Goal: Use online tool/utility: Utilize a website feature to perform a specific function

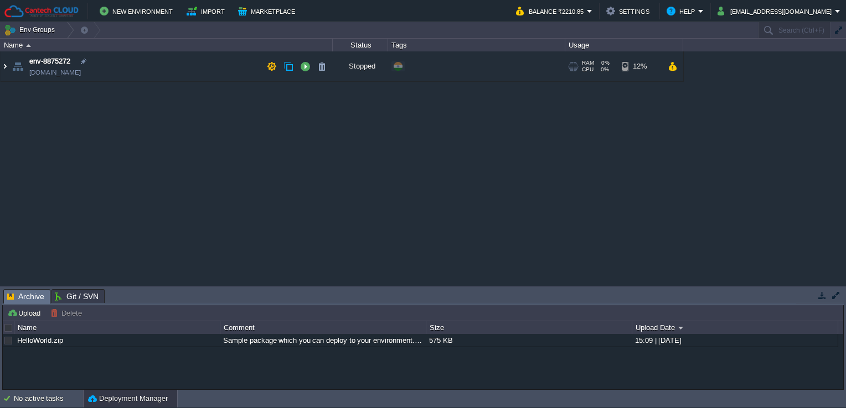
click at [9, 63] on img at bounding box center [5, 66] width 9 height 30
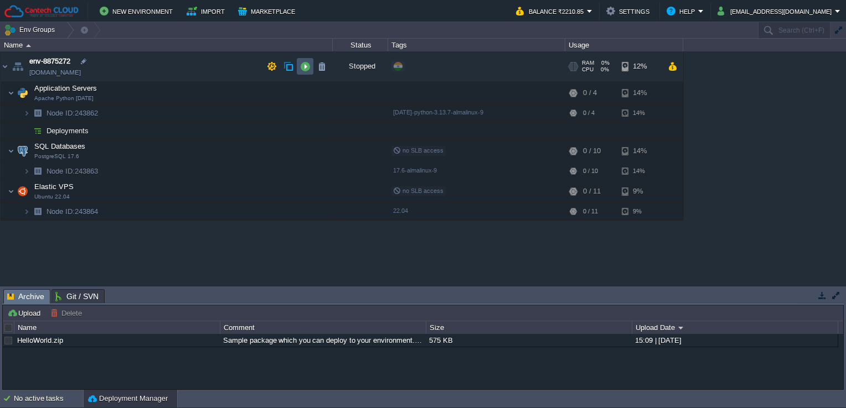
click at [303, 65] on button "button" at bounding box center [305, 66] width 10 height 10
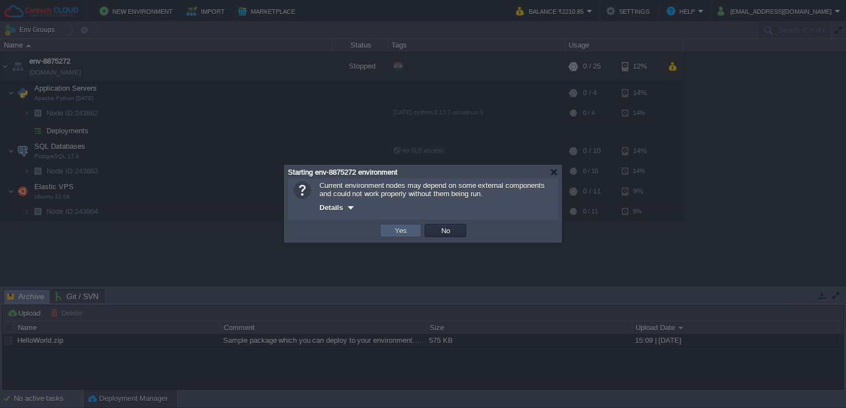
click at [415, 234] on td "Yes" at bounding box center [401, 230] width 42 height 13
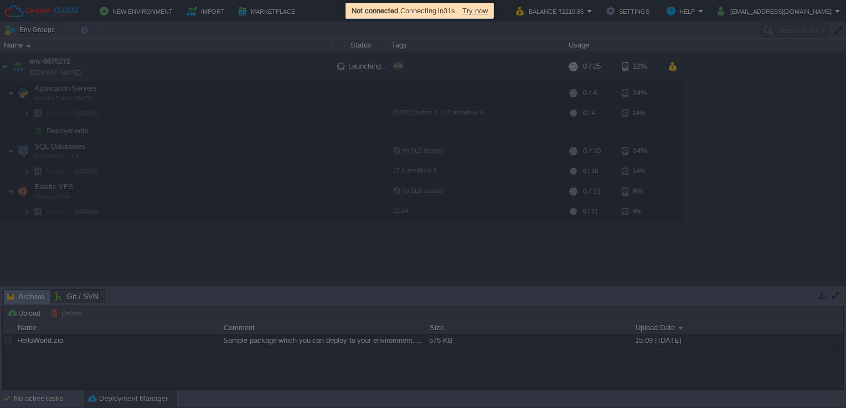
click at [480, 12] on span "Try now" at bounding box center [474, 11] width 25 height 8
drag, startPoint x: 480, startPoint y: 12, endPoint x: 452, endPoint y: 65, distance: 59.9
click at [447, 72] on div at bounding box center [423, 204] width 846 height 408
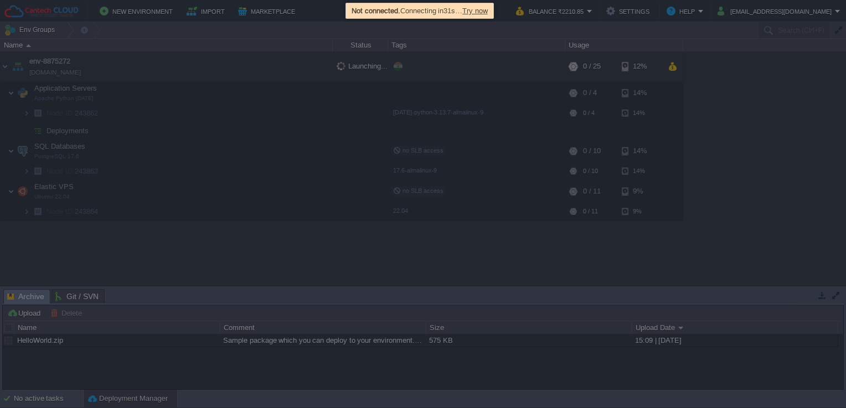
click at [484, 11] on span "Try now" at bounding box center [474, 11] width 25 height 8
click at [443, 136] on div at bounding box center [423, 204] width 846 height 408
click at [579, 243] on div at bounding box center [423, 204] width 846 height 408
click at [488, 7] on span "Try now" at bounding box center [476, 11] width 25 height 8
click at [430, 314] on div at bounding box center [423, 204] width 846 height 408
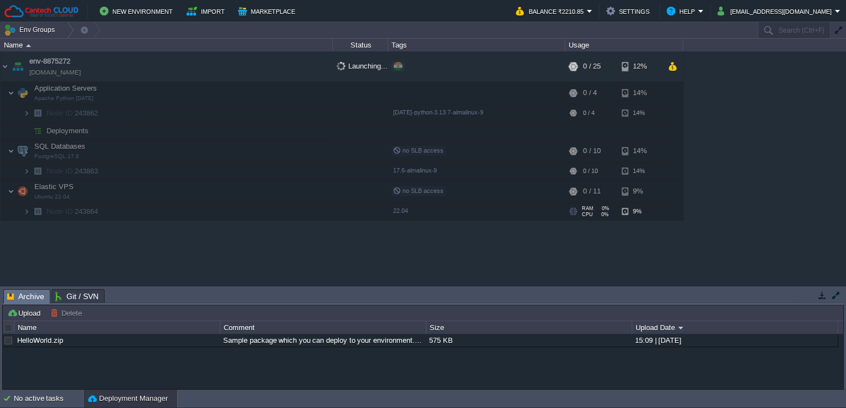
click at [294, 218] on td "Node ID: 243864" at bounding box center [167, 212] width 332 height 18
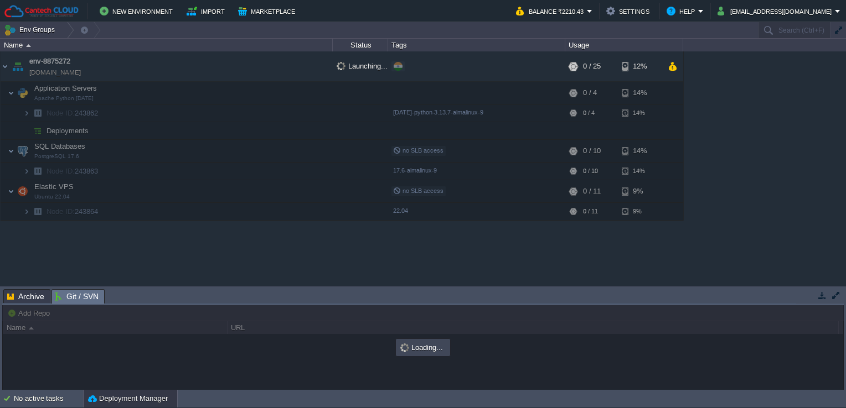
click at [64, 298] on span "Git / SVN" at bounding box center [76, 297] width 43 height 14
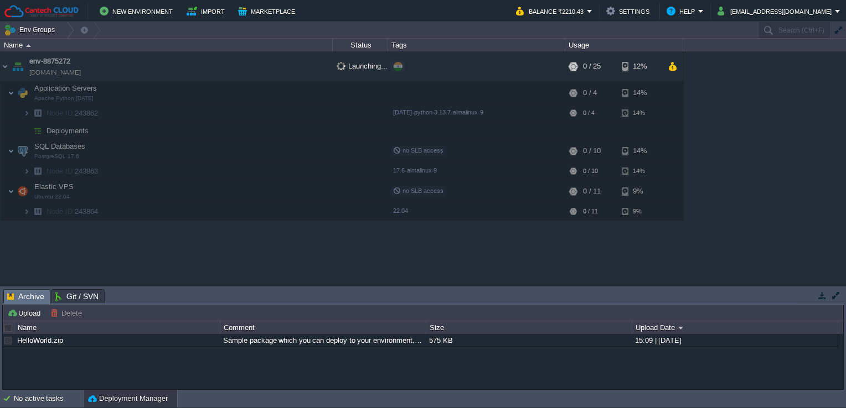
click at [33, 294] on span "Archive" at bounding box center [25, 297] width 37 height 14
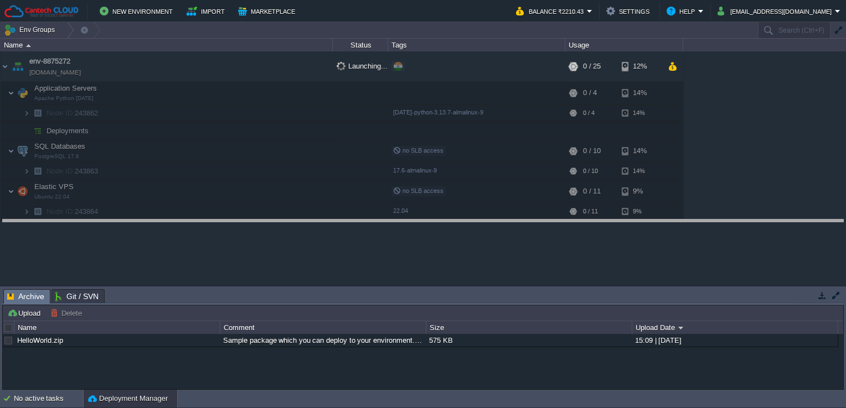
drag, startPoint x: 180, startPoint y: 296, endPoint x: 193, endPoint y: 230, distance: 67.1
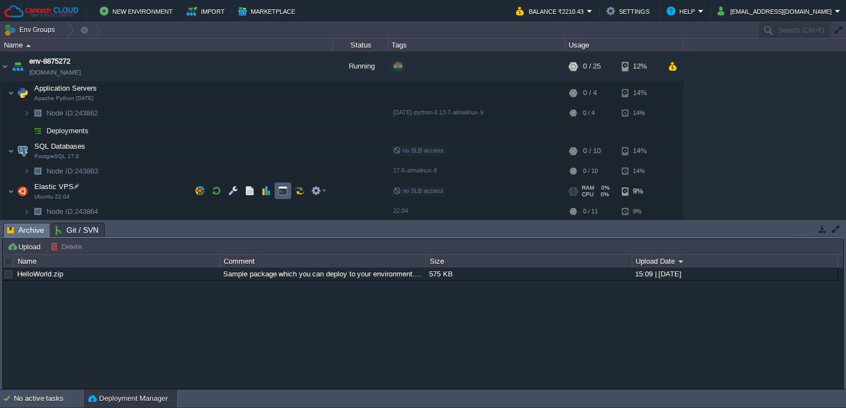
click at [277, 191] on td at bounding box center [282, 191] width 17 height 17
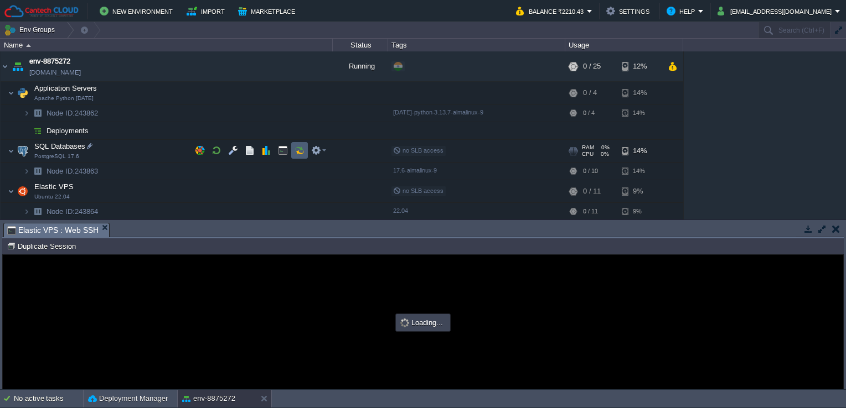
type input "#000000"
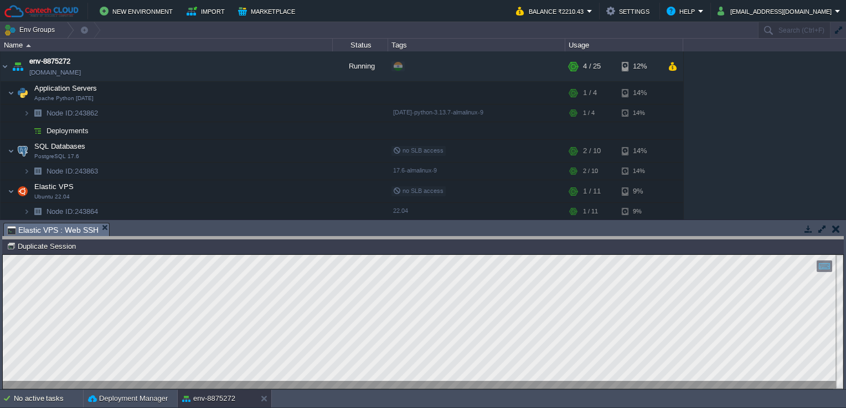
drag, startPoint x: 307, startPoint y: 237, endPoint x: 309, endPoint y: 251, distance: 13.9
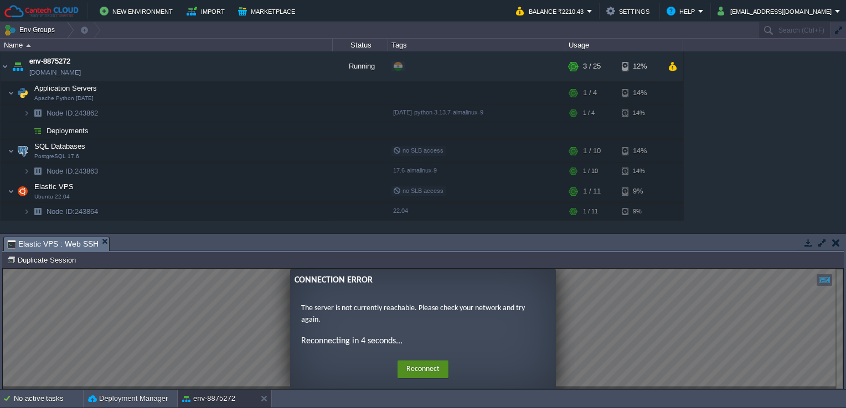
click at [422, 374] on button "Reconnect" at bounding box center [422, 370] width 51 height 18
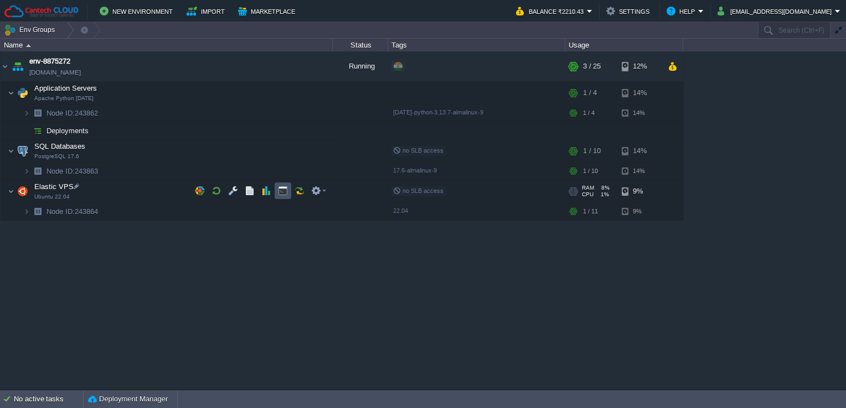
click at [284, 191] on button "button" at bounding box center [283, 191] width 10 height 10
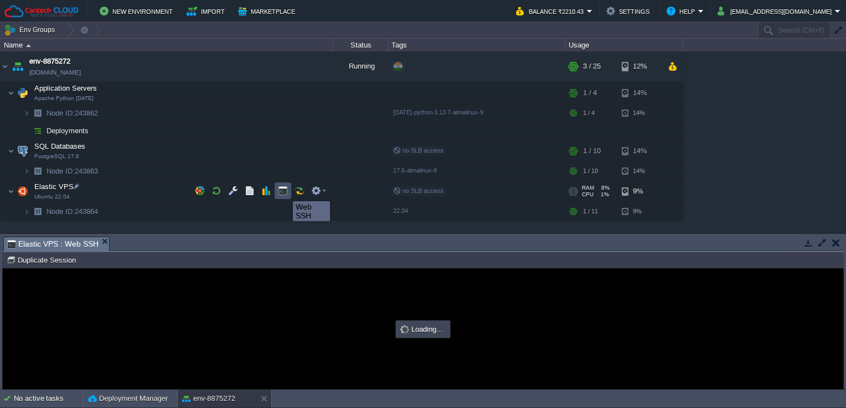
click at [284, 191] on button "button" at bounding box center [283, 191] width 10 height 10
type input "#000000"
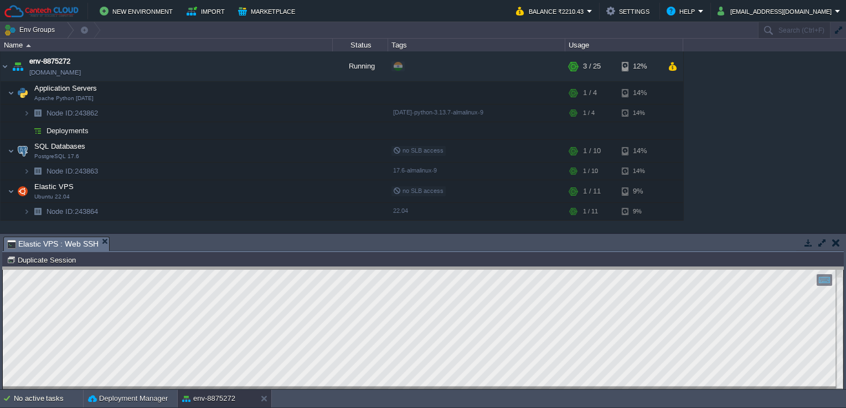
drag, startPoint x: 414, startPoint y: 241, endPoint x: 418, endPoint y: 272, distance: 30.8
